Goal: Task Accomplishment & Management: Use online tool/utility

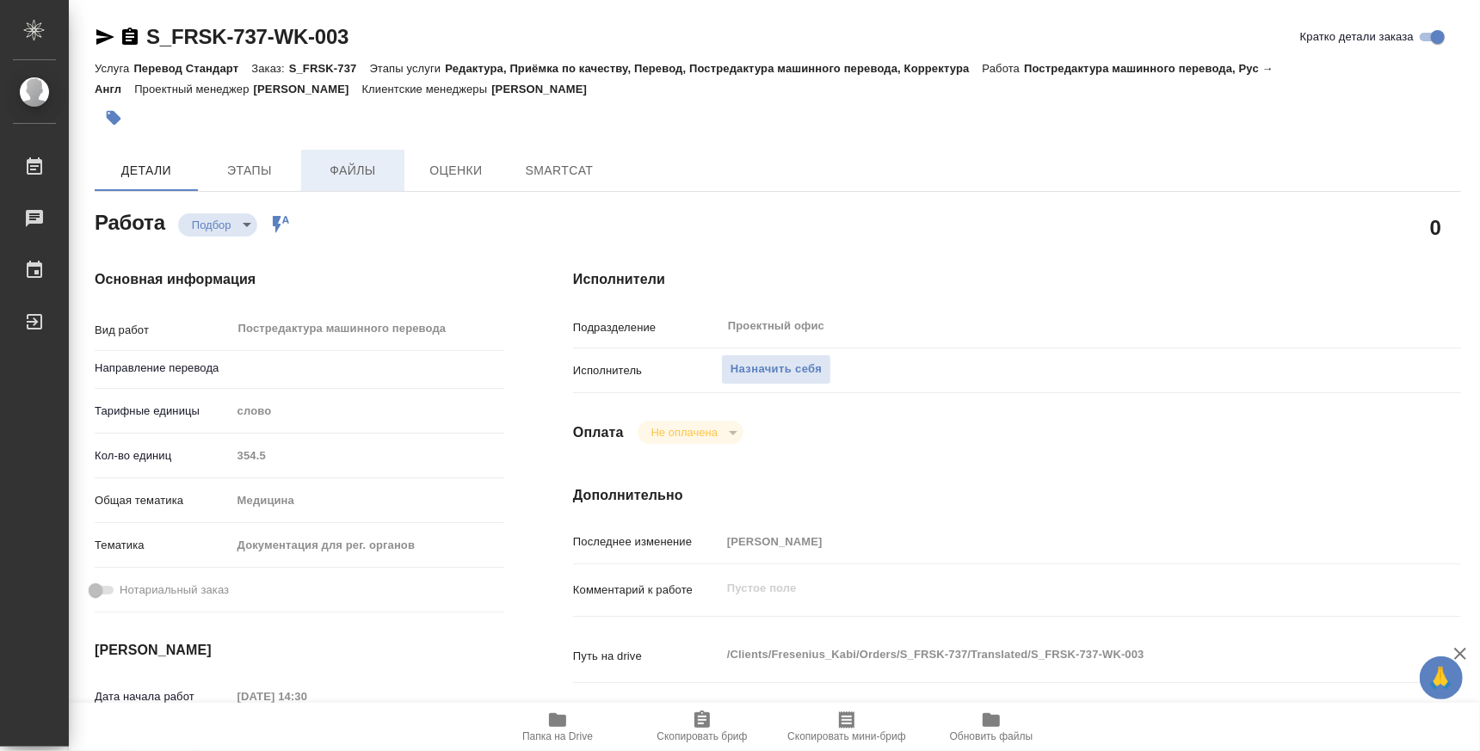
type textarea "x"
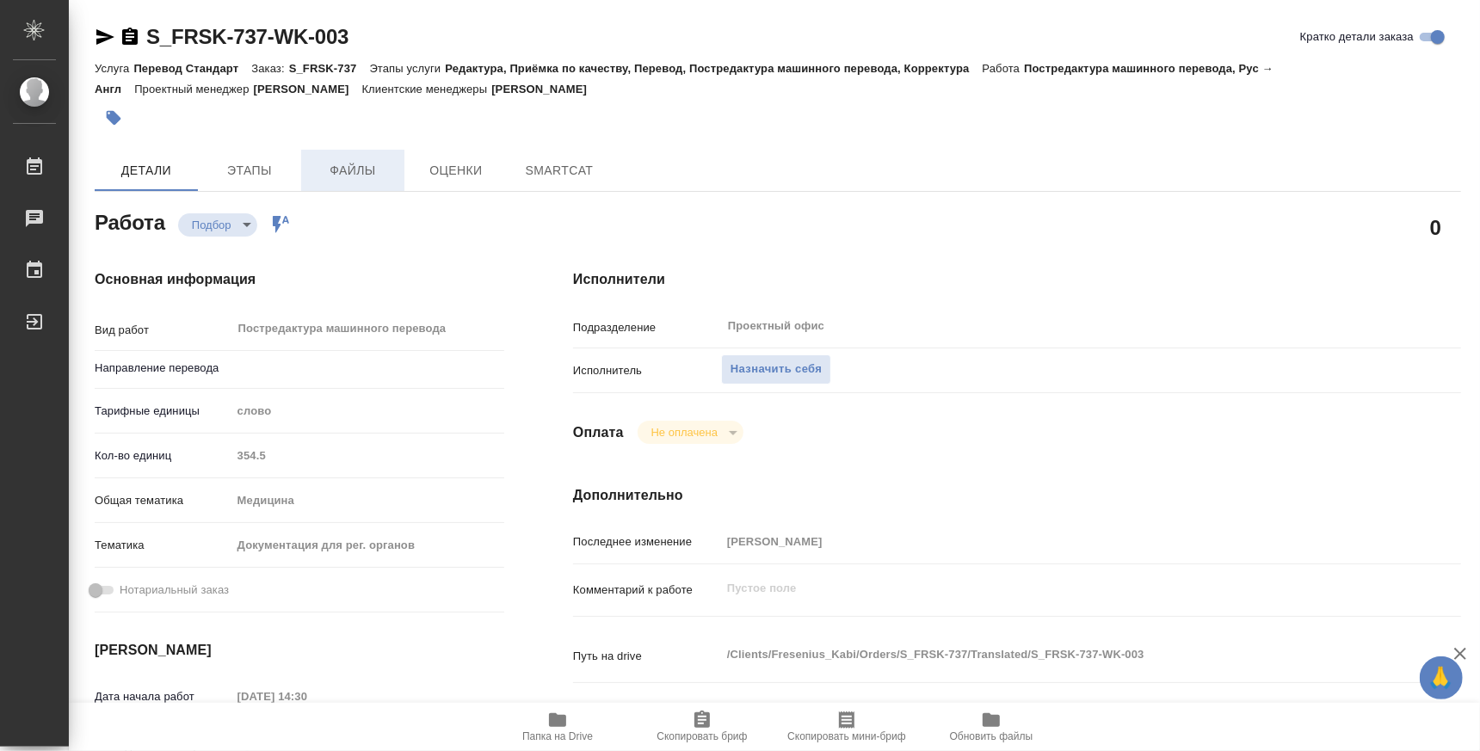
type textarea "x"
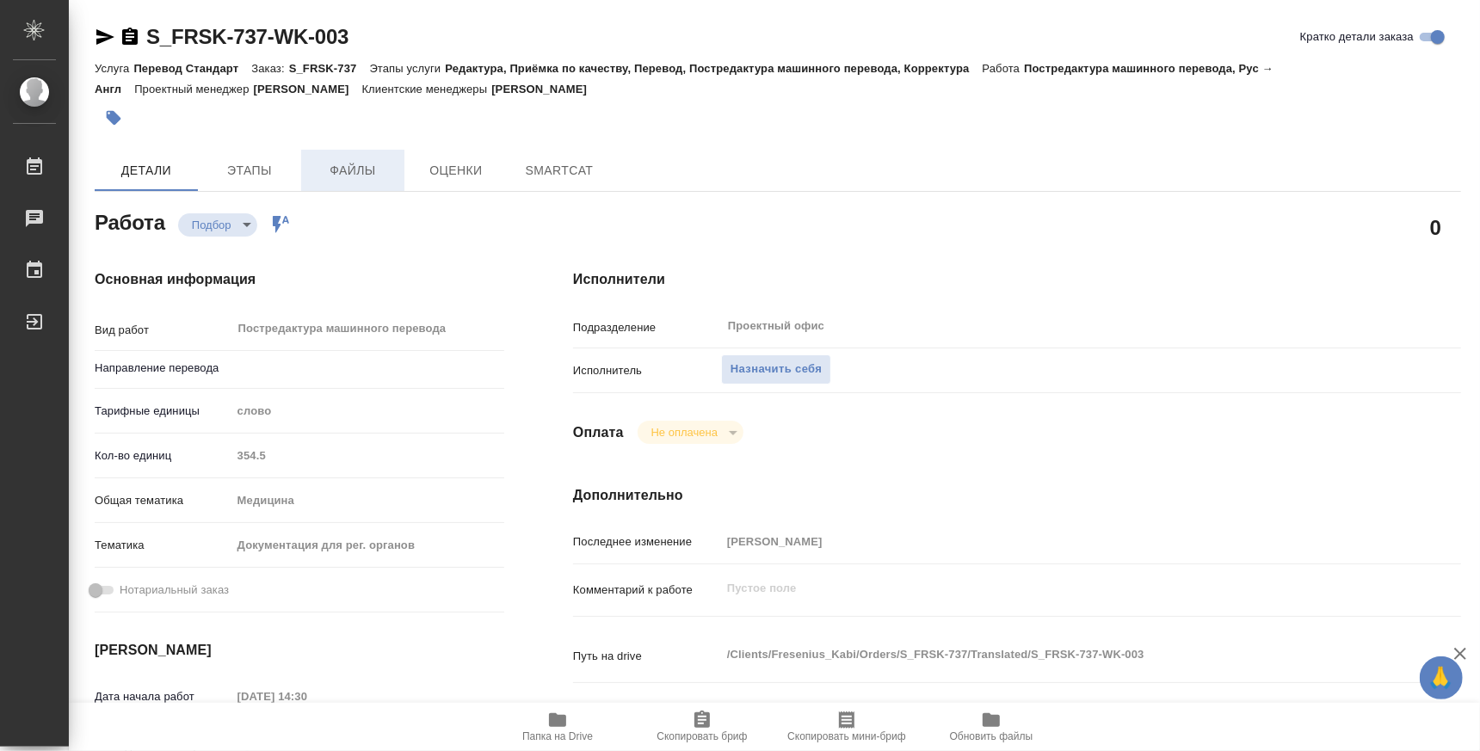
type textarea "x"
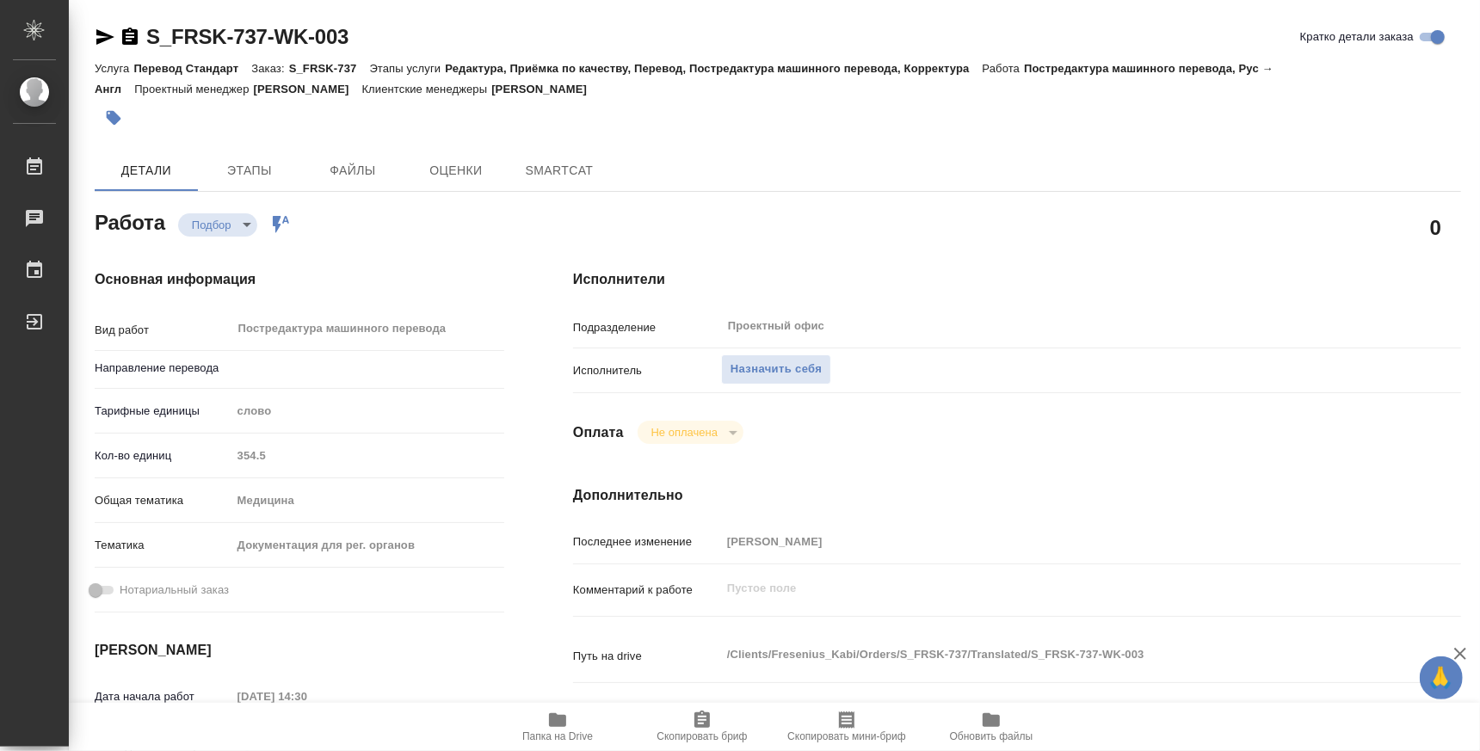
type textarea "x"
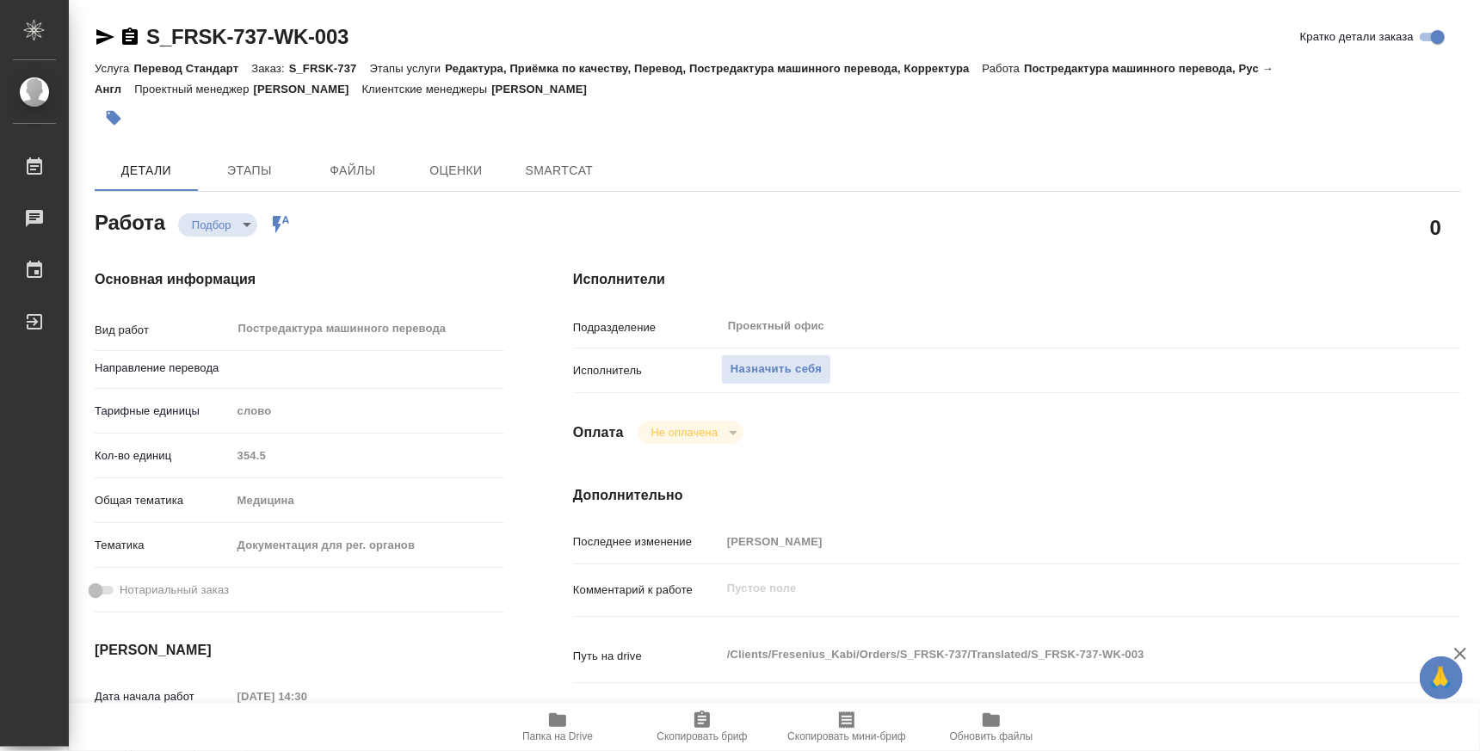
type textarea "x"
type input "рус-англ"
type textarea "x"
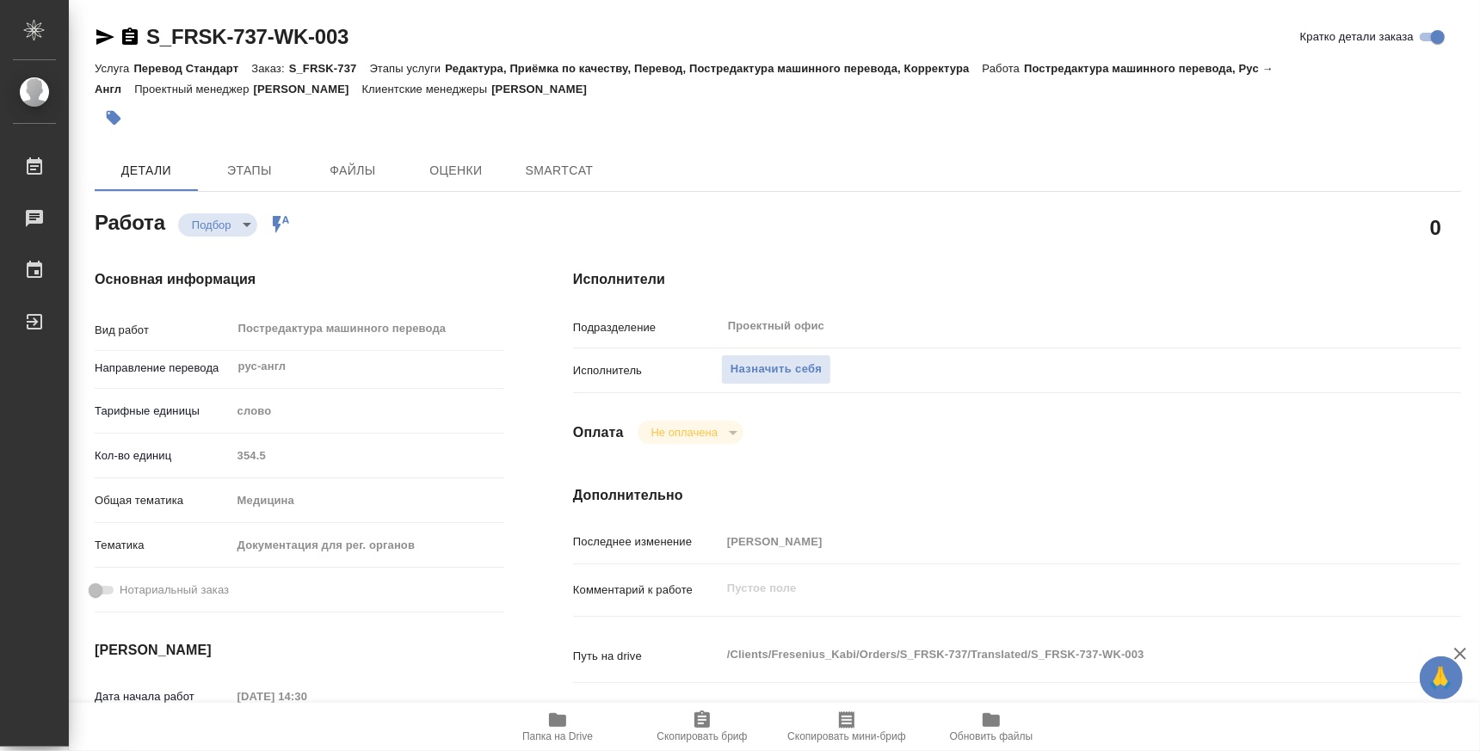
type textarea "x"
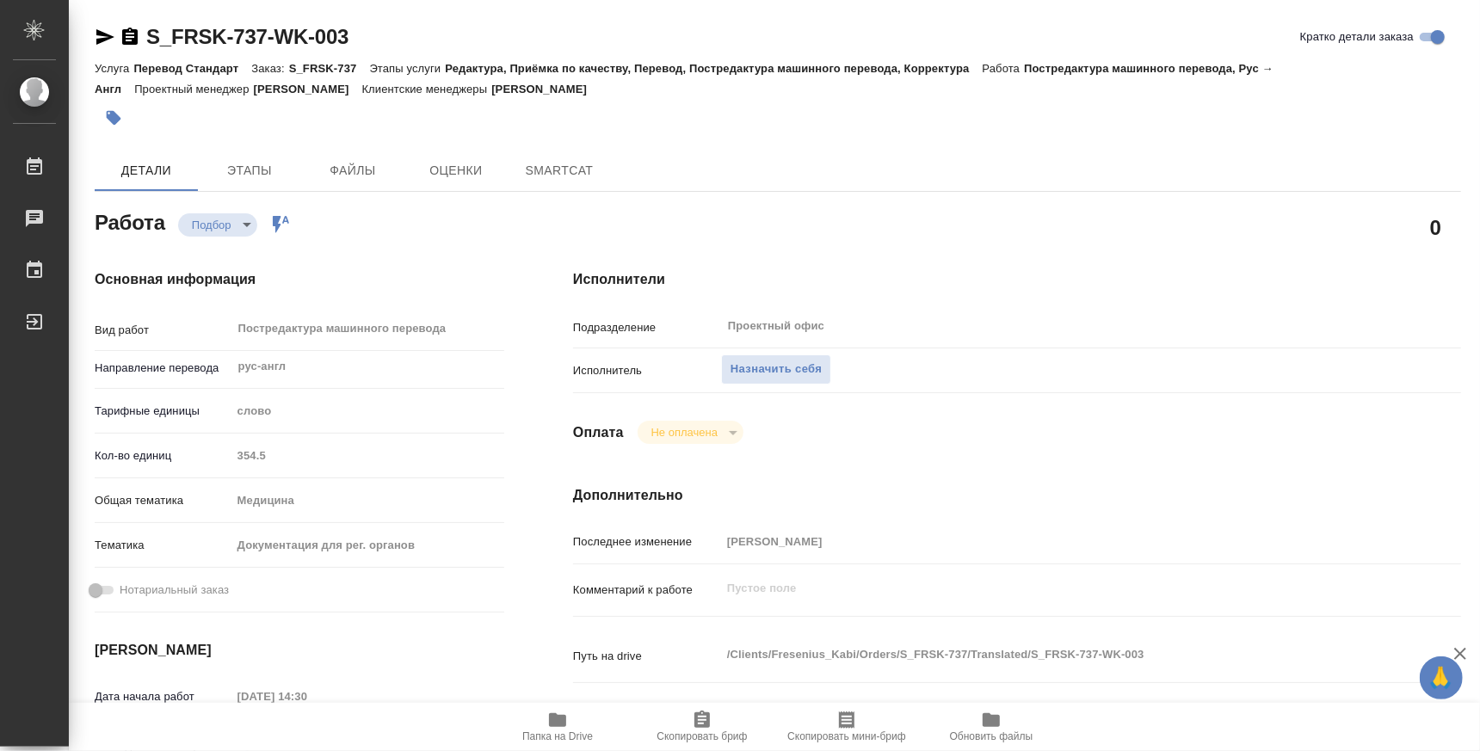
type textarea "x"
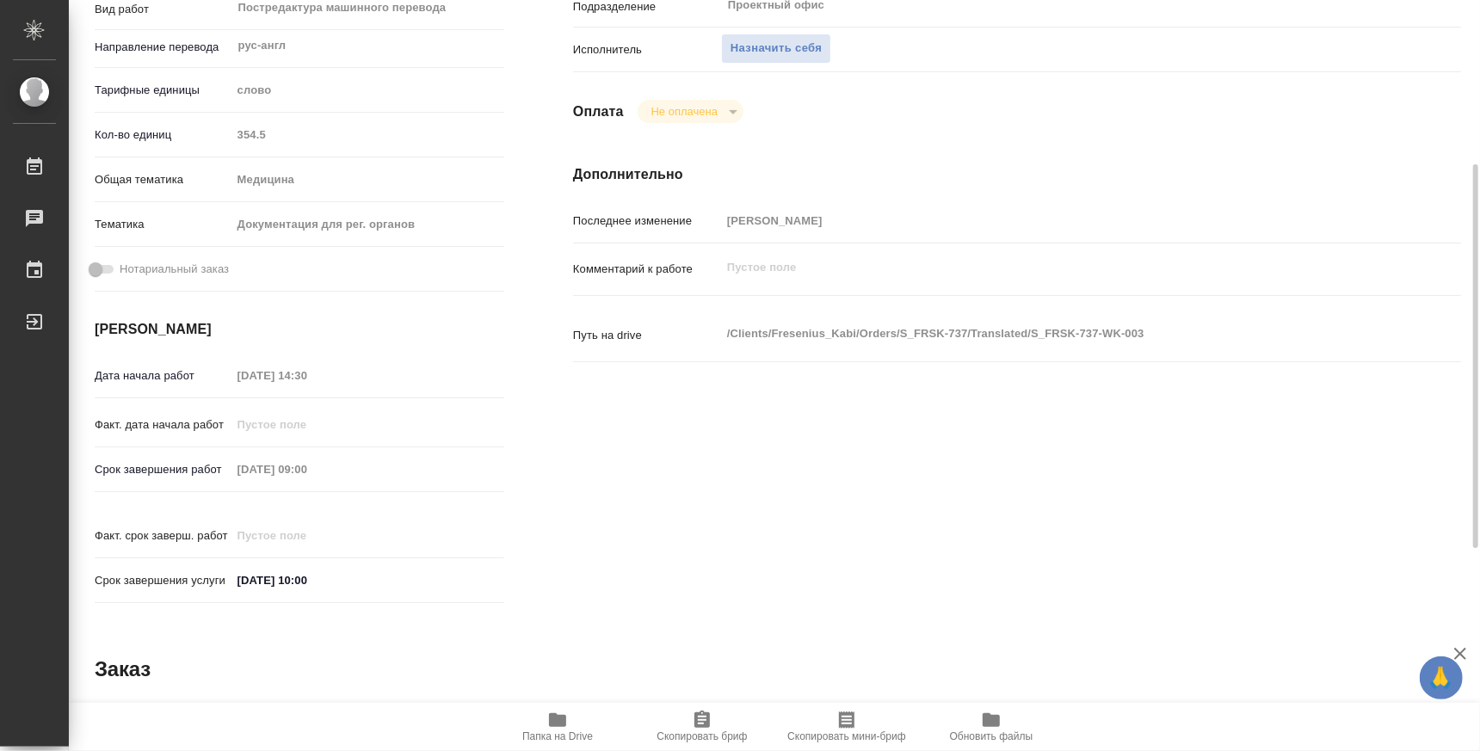
type textarea "x"
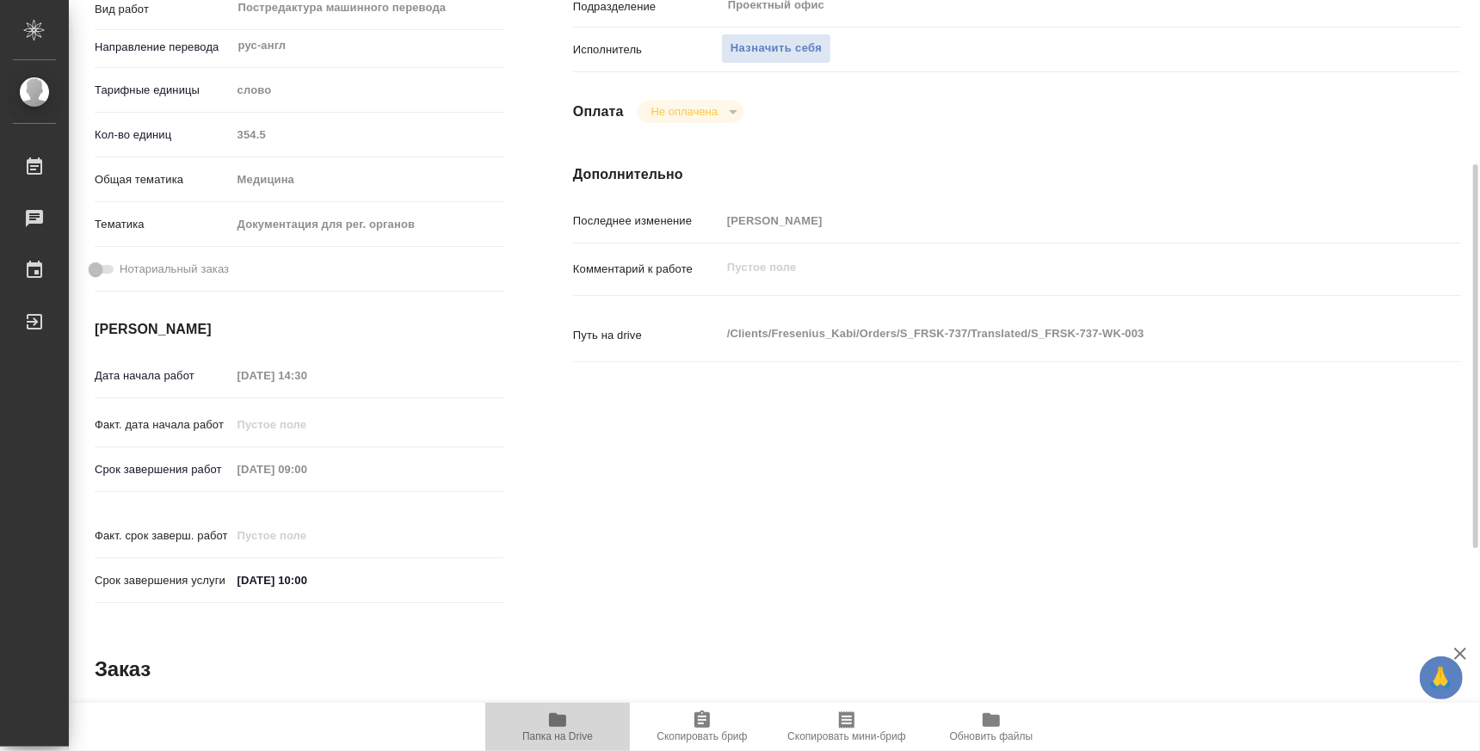
click at [545, 726] on span "Папка на Drive" at bounding box center [558, 726] width 124 height 33
type textarea "x"
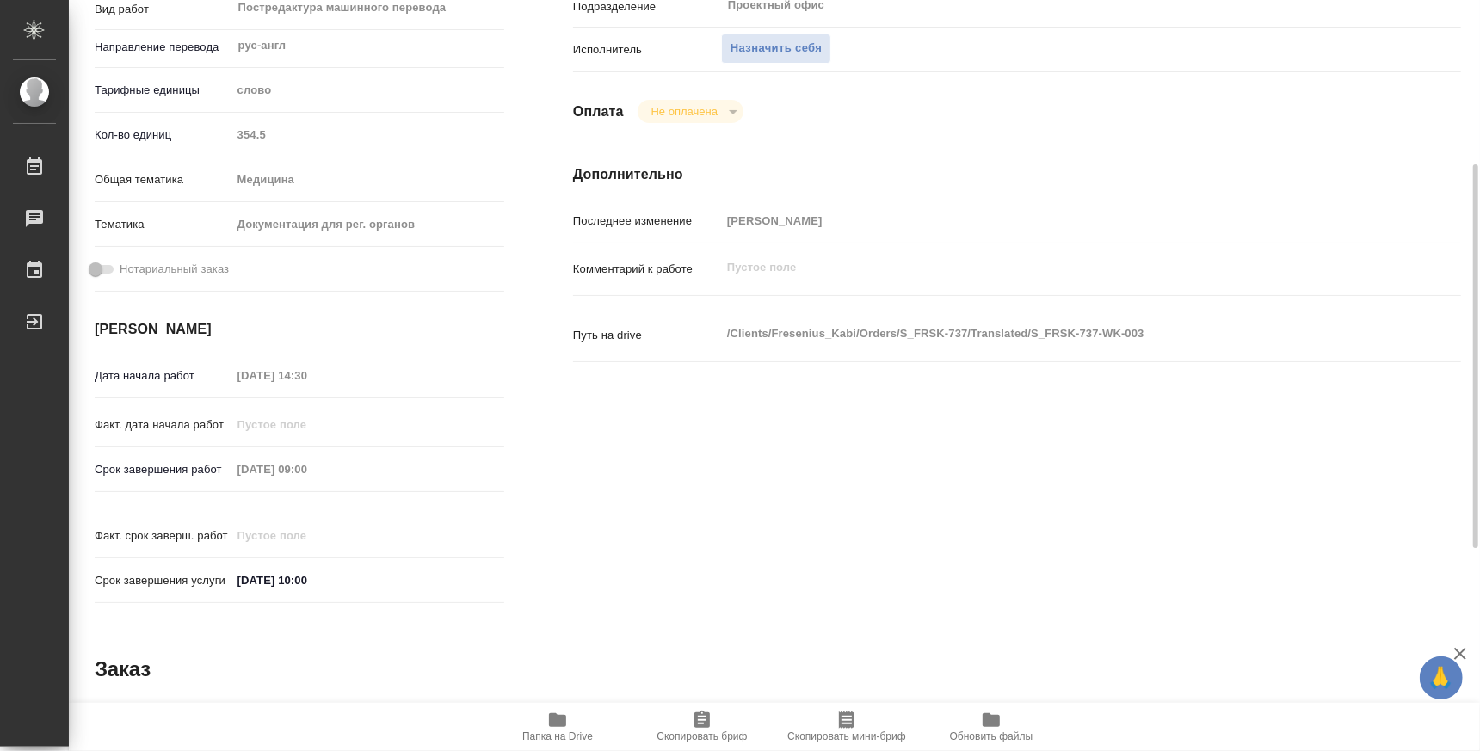
type textarea "x"
